Goal: Use online tool/utility: Utilize a website feature to perform a specific function

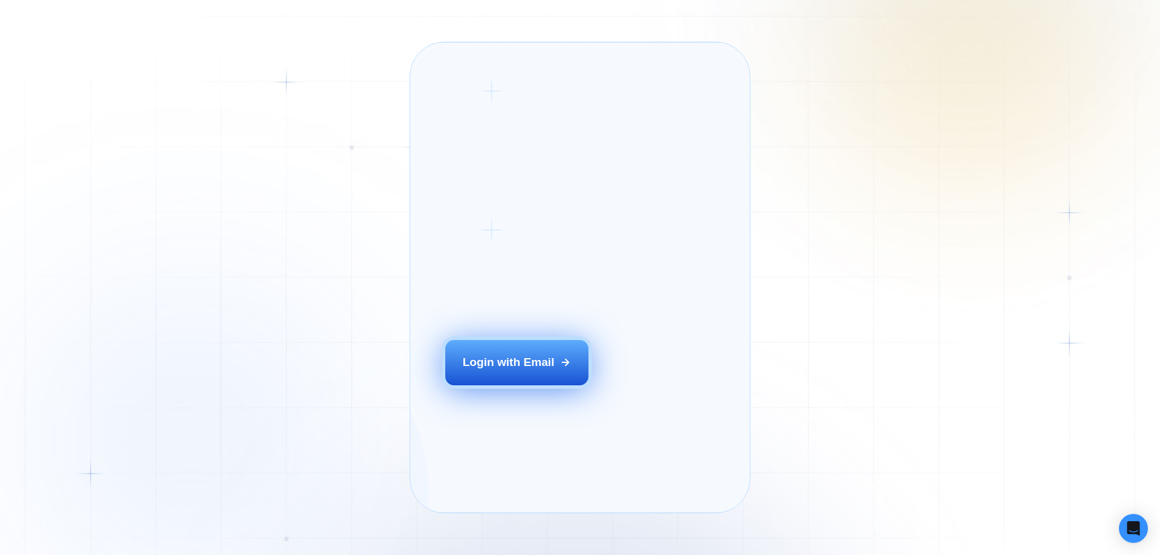
click at [516, 385] on button "Login with Email" at bounding box center [517, 362] width 144 height 45
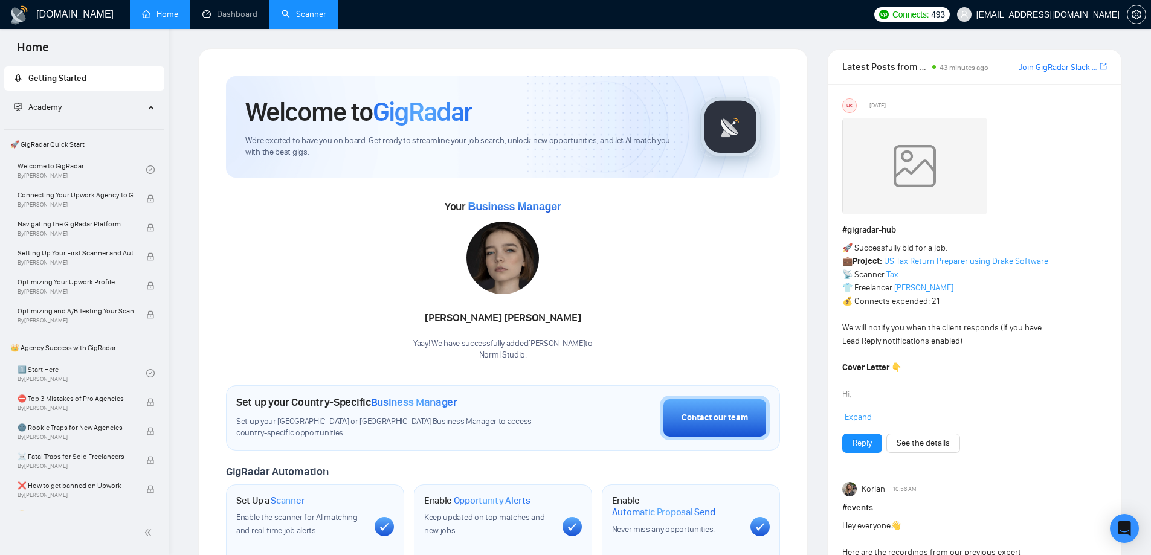
click at [300, 16] on link "Scanner" at bounding box center [303, 14] width 45 height 10
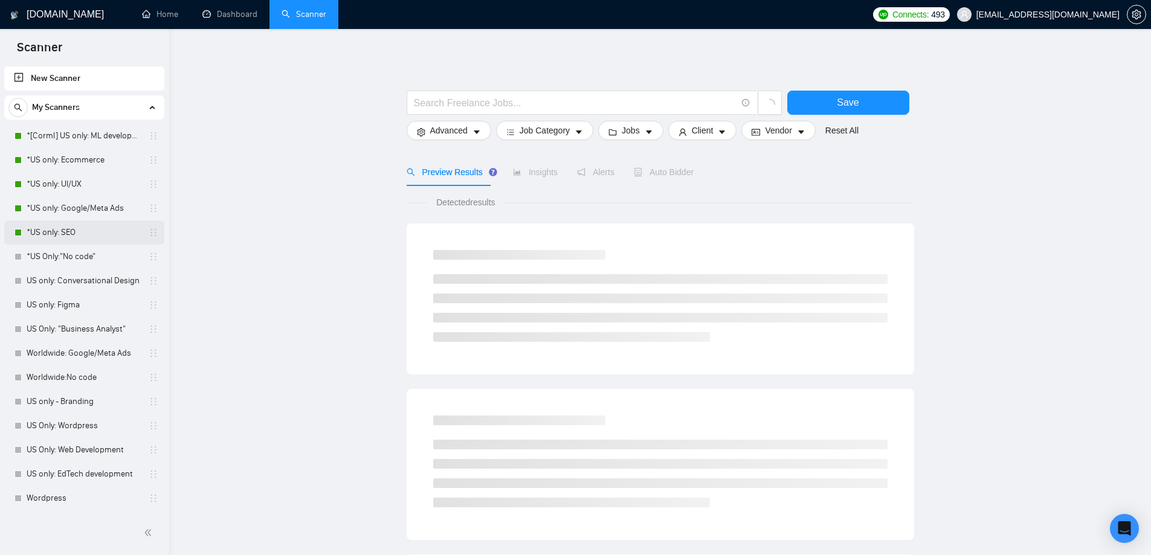
click at [69, 226] on link "*US only: SEO" at bounding box center [84, 232] width 115 height 24
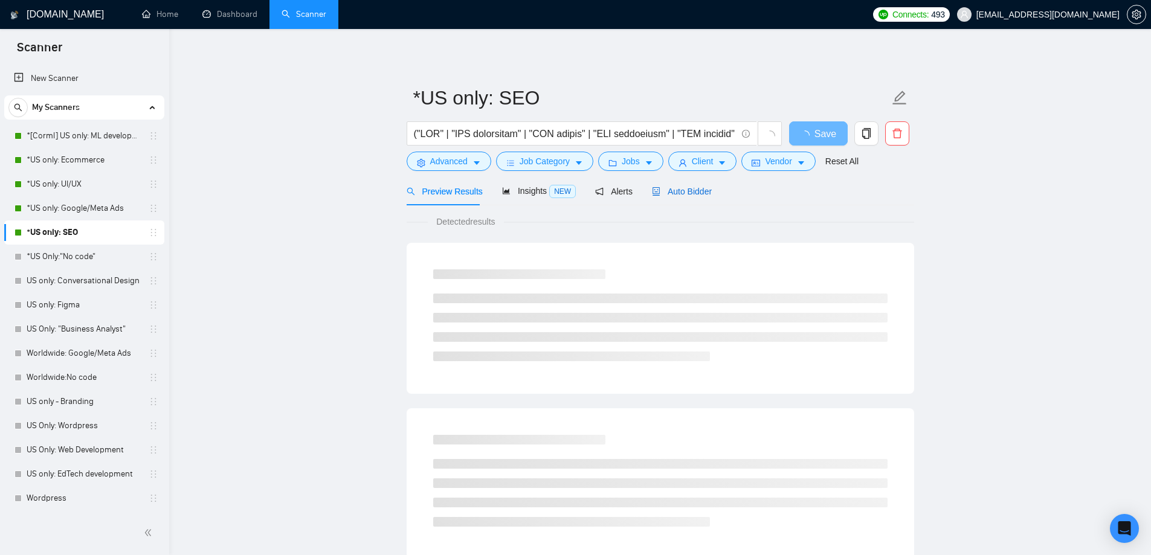
click at [693, 191] on span "Auto Bidder" at bounding box center [682, 192] width 60 height 10
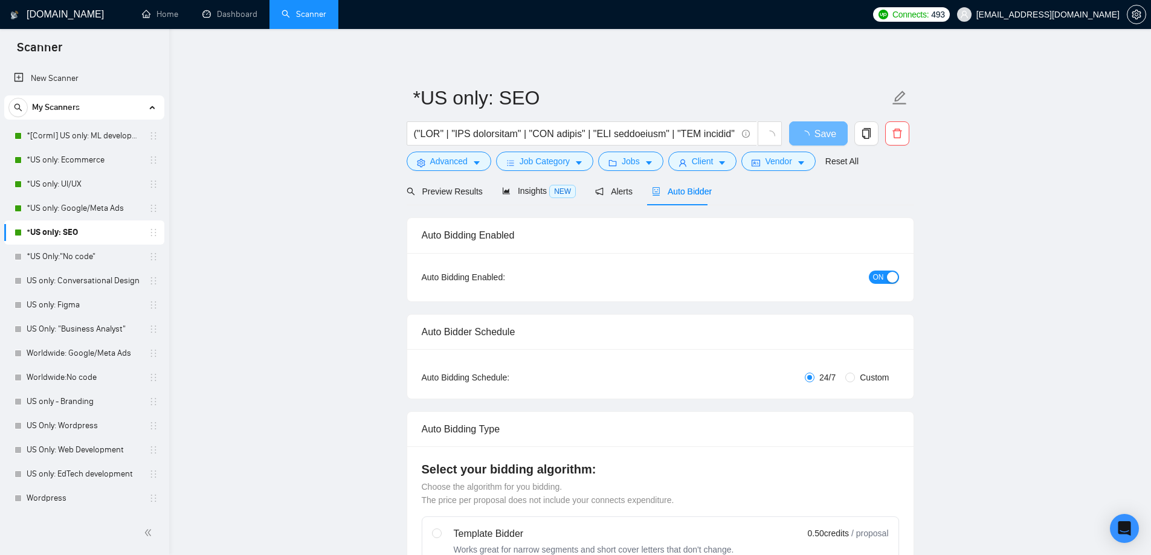
radio input "false"
radio input "true"
checkbox input "true"
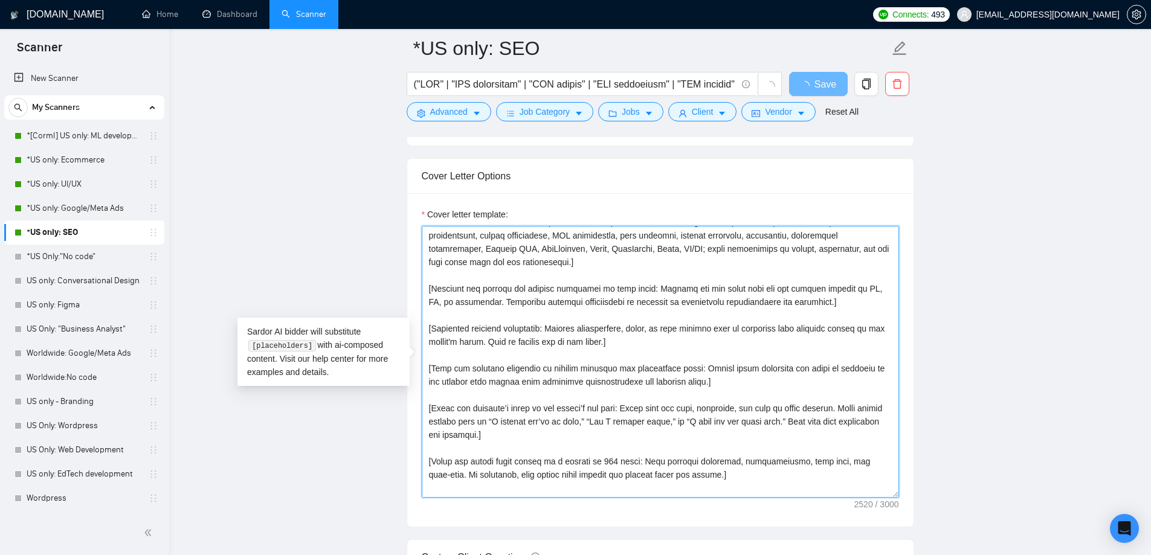
scroll to position [266, 0]
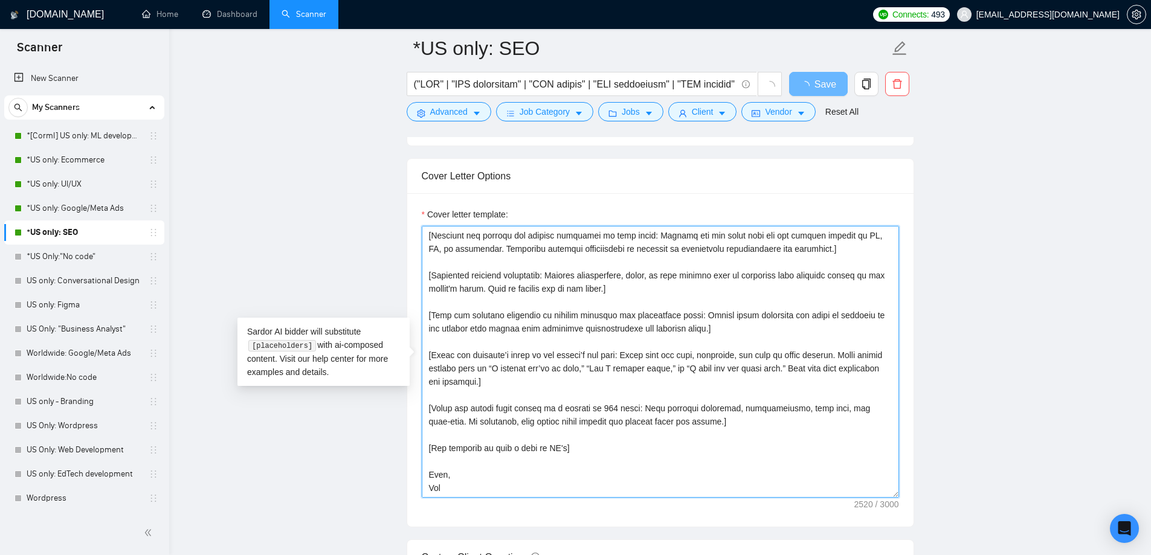
drag, startPoint x: 427, startPoint y: 233, endPoint x: 663, endPoint y: 499, distance: 355.6
click at [663, 499] on div "Cover letter template:" at bounding box center [660, 359] width 506 height 333
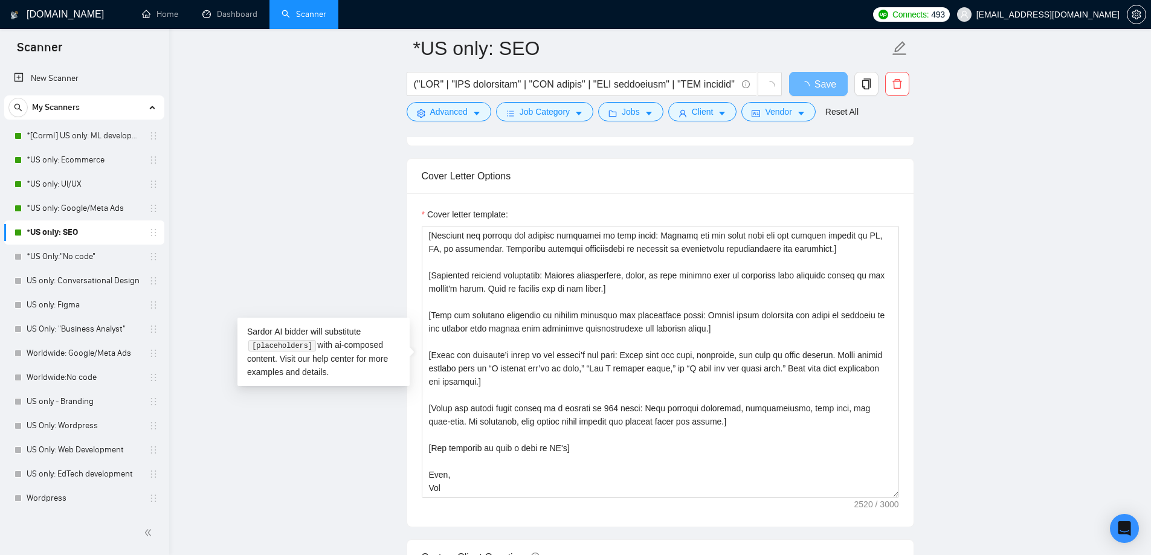
click at [345, 235] on main "*US only: SEO Save Advanced Job Category Jobs Client Vendor Reset All Preview R…" at bounding box center [659, 452] width 943 height 3587
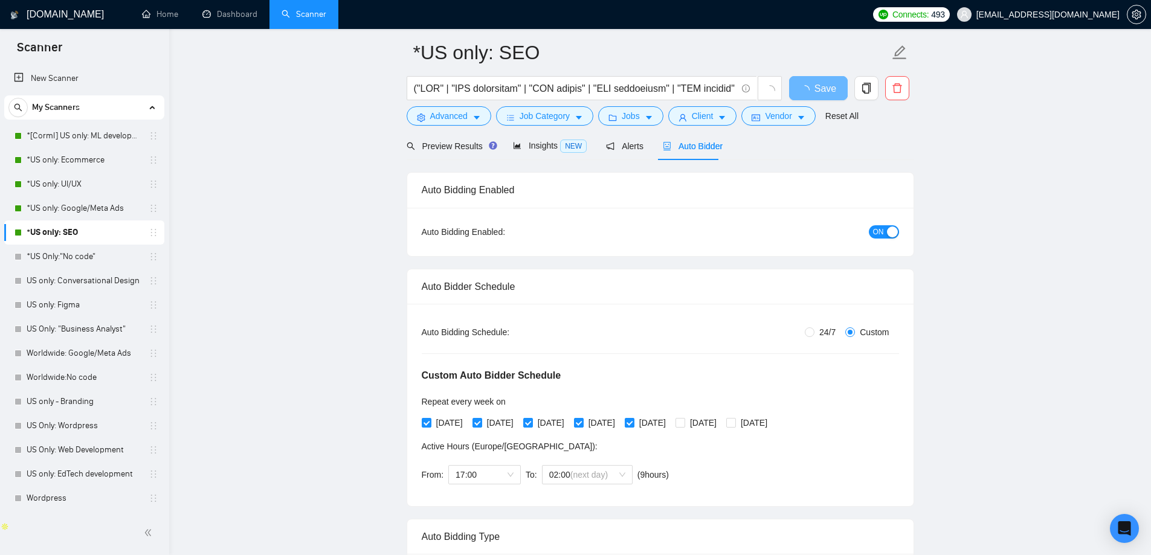
scroll to position [0, 0]
